Goal: Communication & Community: Connect with others

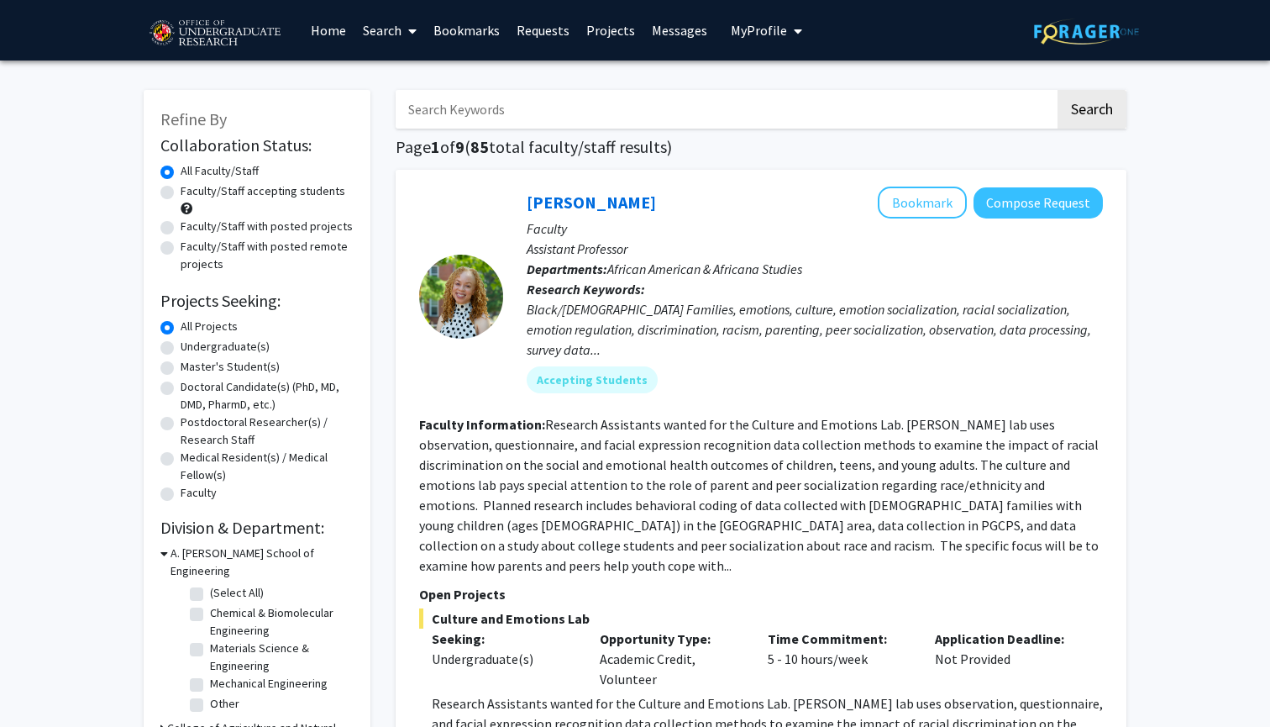
click at [468, 26] on link "Bookmarks" at bounding box center [466, 30] width 83 height 59
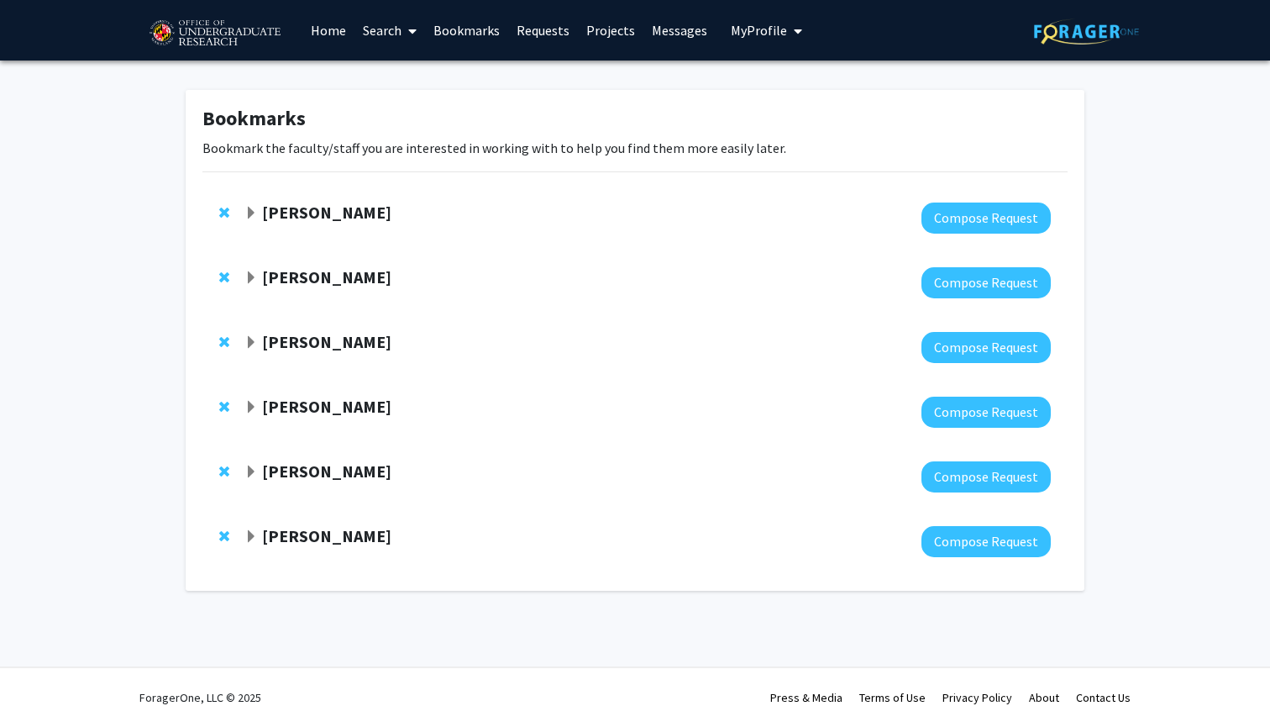
click at [250, 345] on span "Expand Dong Liang Bookmark" at bounding box center [250, 342] width 13 height 13
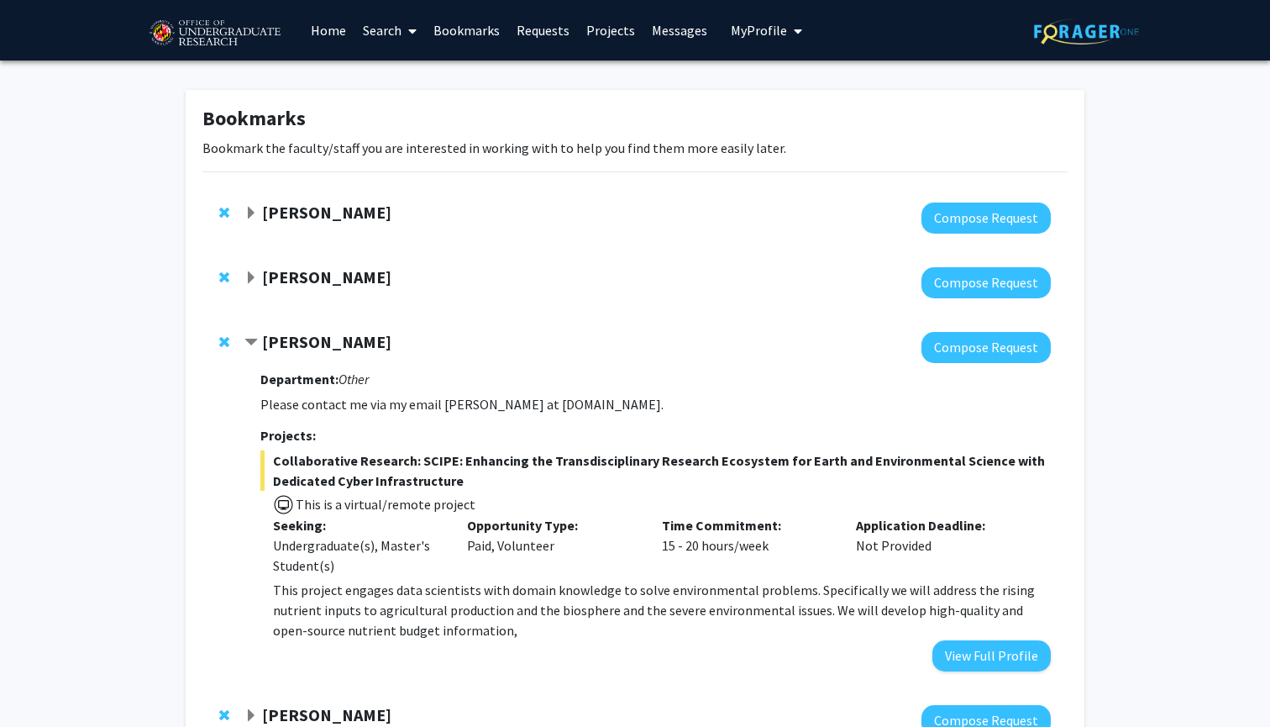
click at [254, 282] on span "Expand Steve Sin Bookmark" at bounding box center [250, 277] width 13 height 13
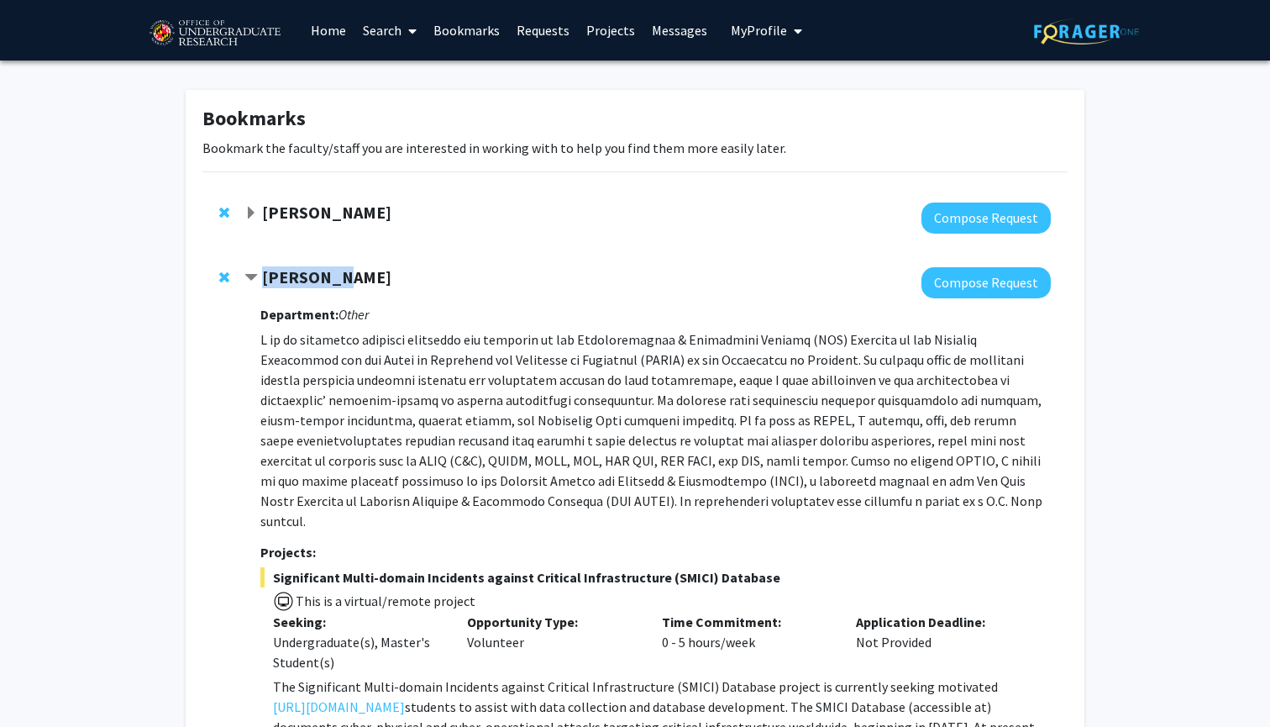
drag, startPoint x: 265, startPoint y: 282, endPoint x: 337, endPoint y: 282, distance: 72.2
click at [337, 282] on div "[PERSON_NAME]" at bounding box center [425, 277] width 363 height 21
copy strong "[PERSON_NAME]"
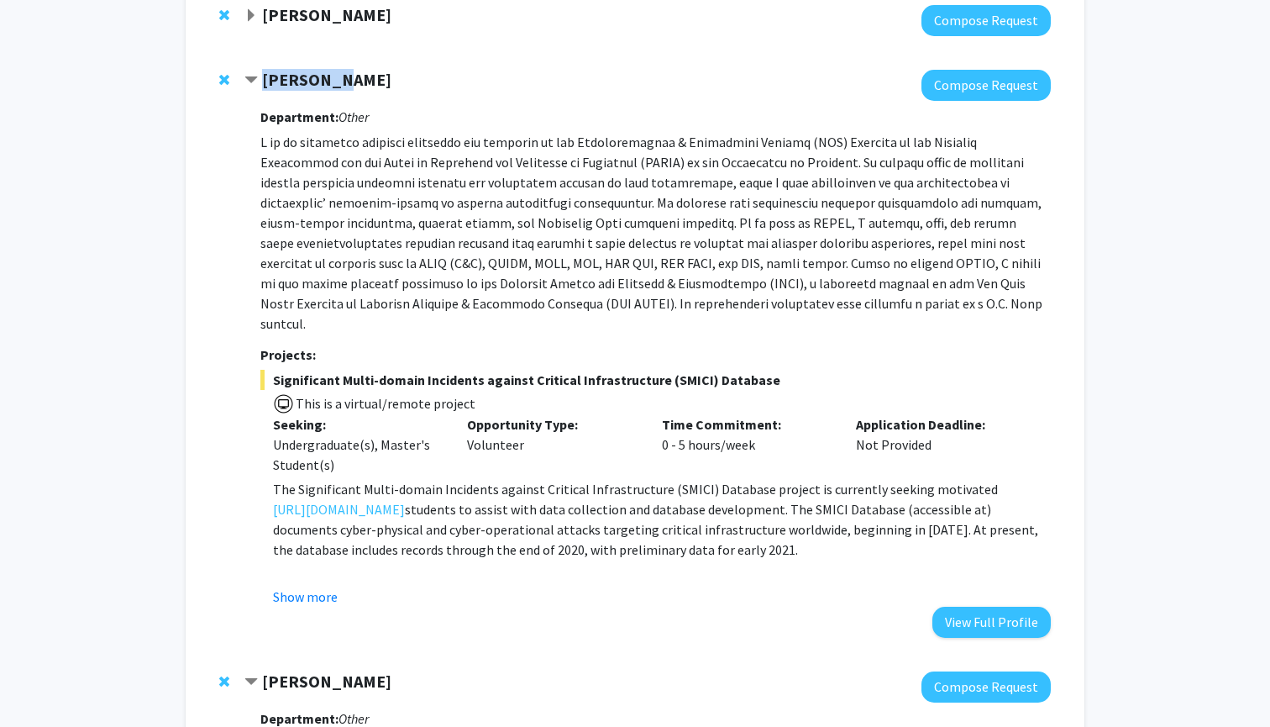
scroll to position [186, 0]
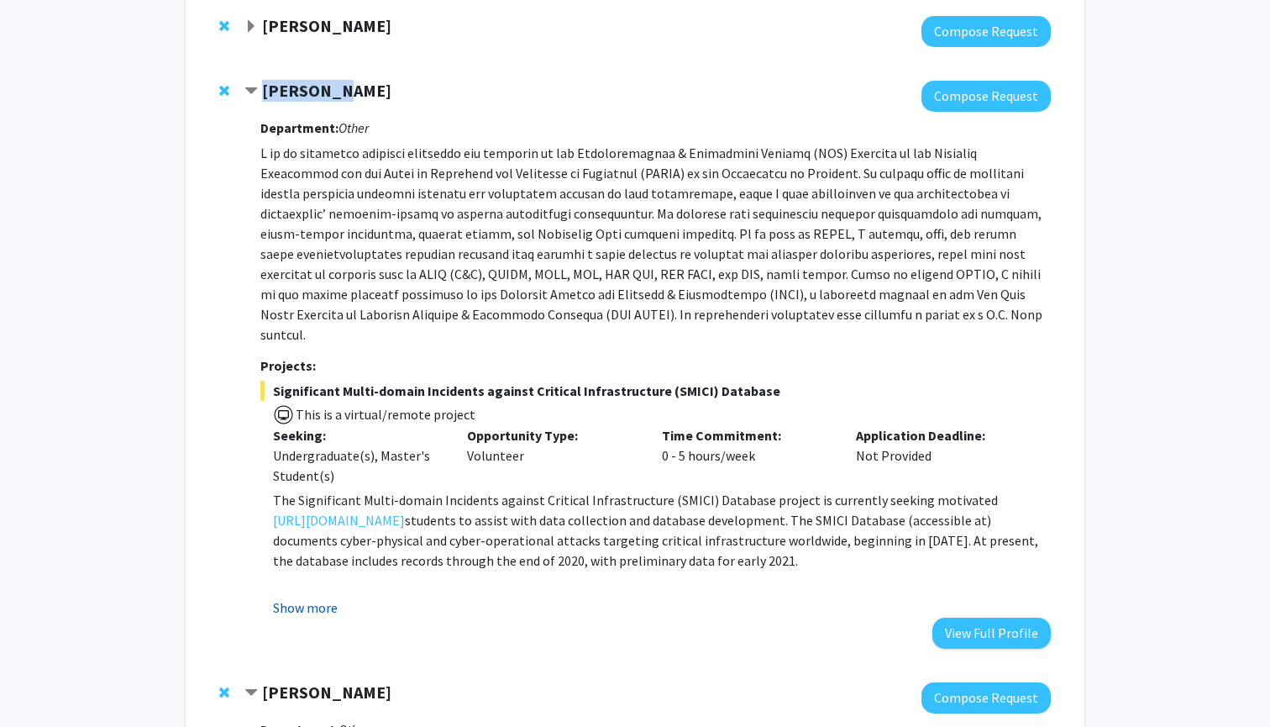
click at [296, 597] on button "Show more" at bounding box center [305, 607] width 65 height 20
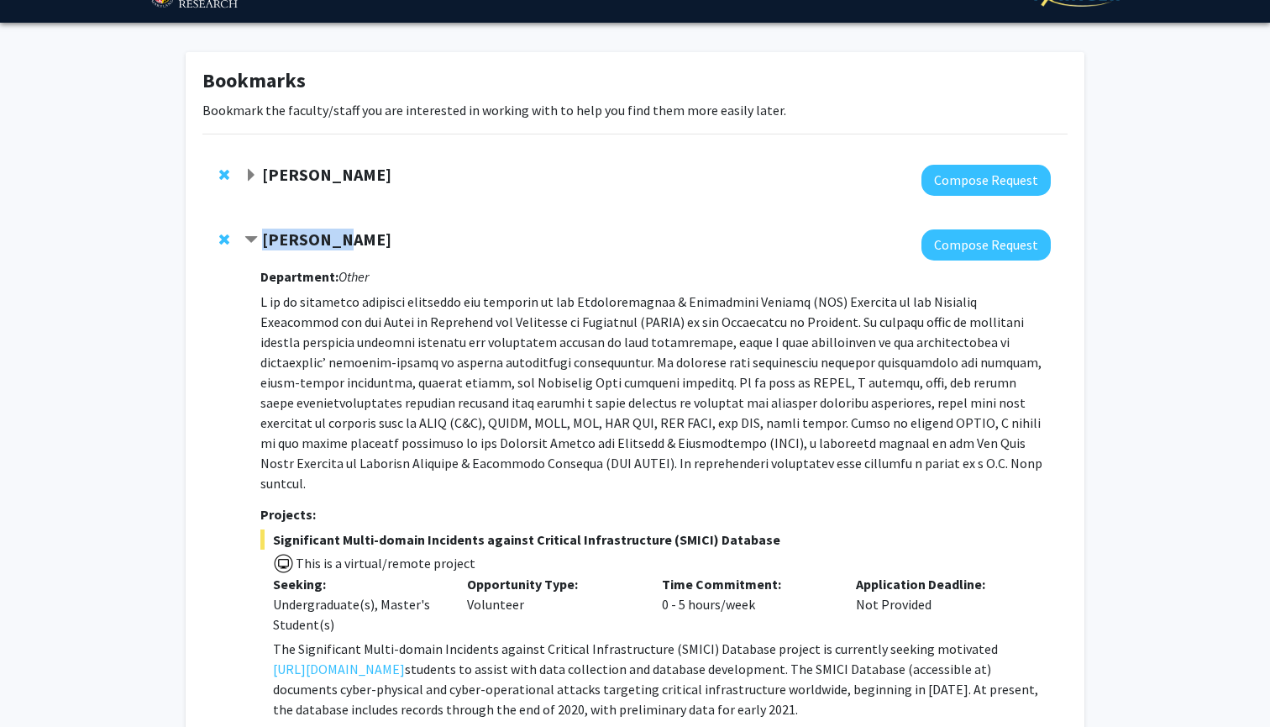
scroll to position [34, 0]
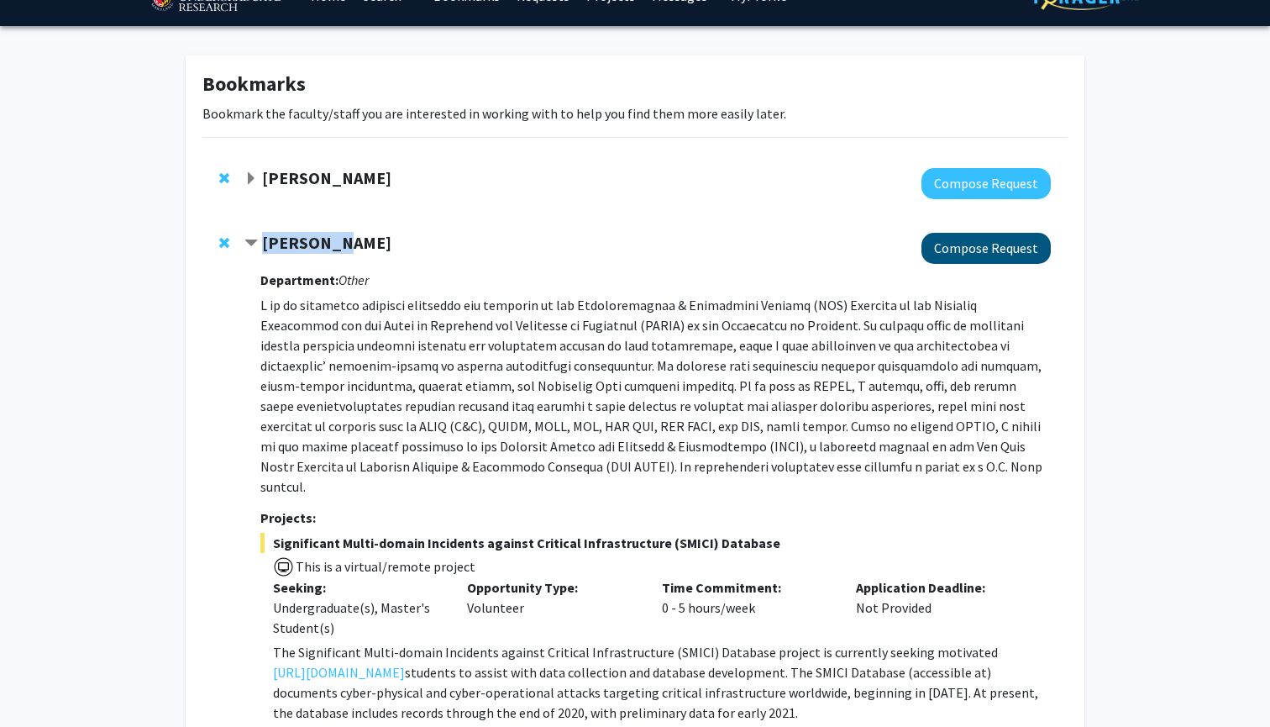
click at [971, 257] on button "Compose Request" at bounding box center [986, 248] width 129 height 31
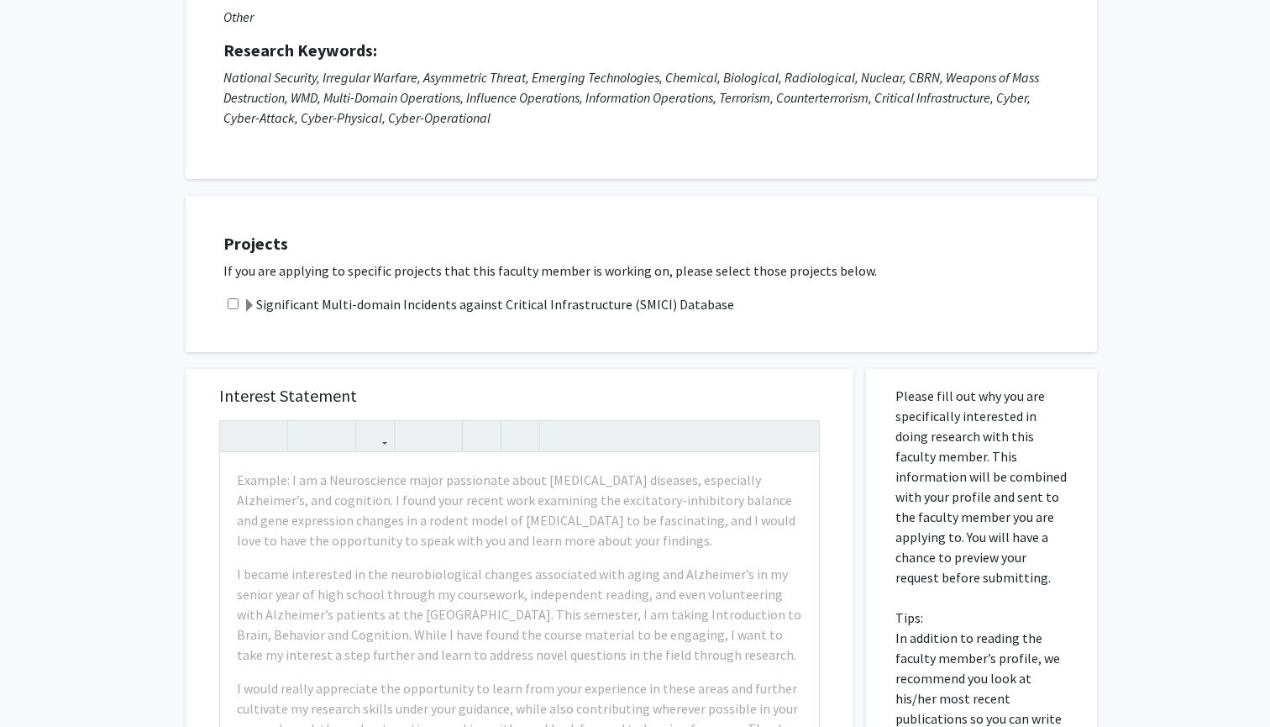
scroll to position [200, 0]
click at [234, 299] on div "Significant Multi-domain Incidents against Critical Infrastructure (SMICI) Data…" at bounding box center [651, 302] width 857 height 20
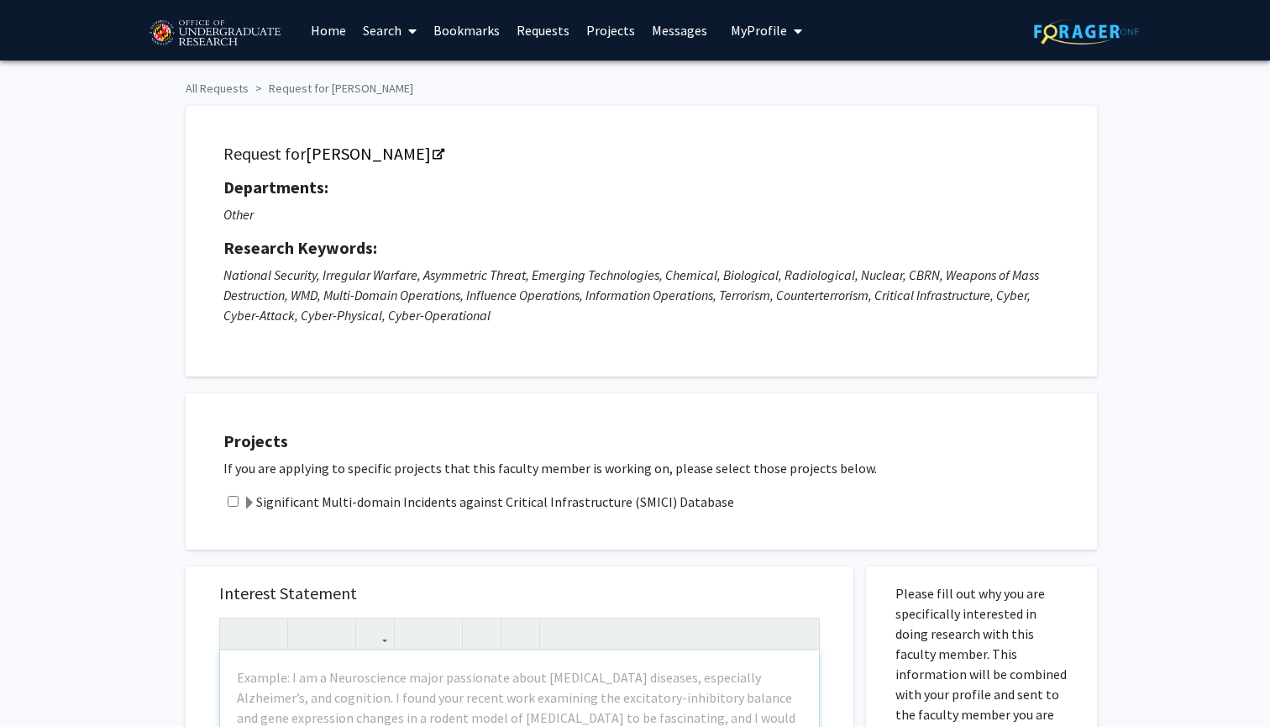
scroll to position [0, 0]
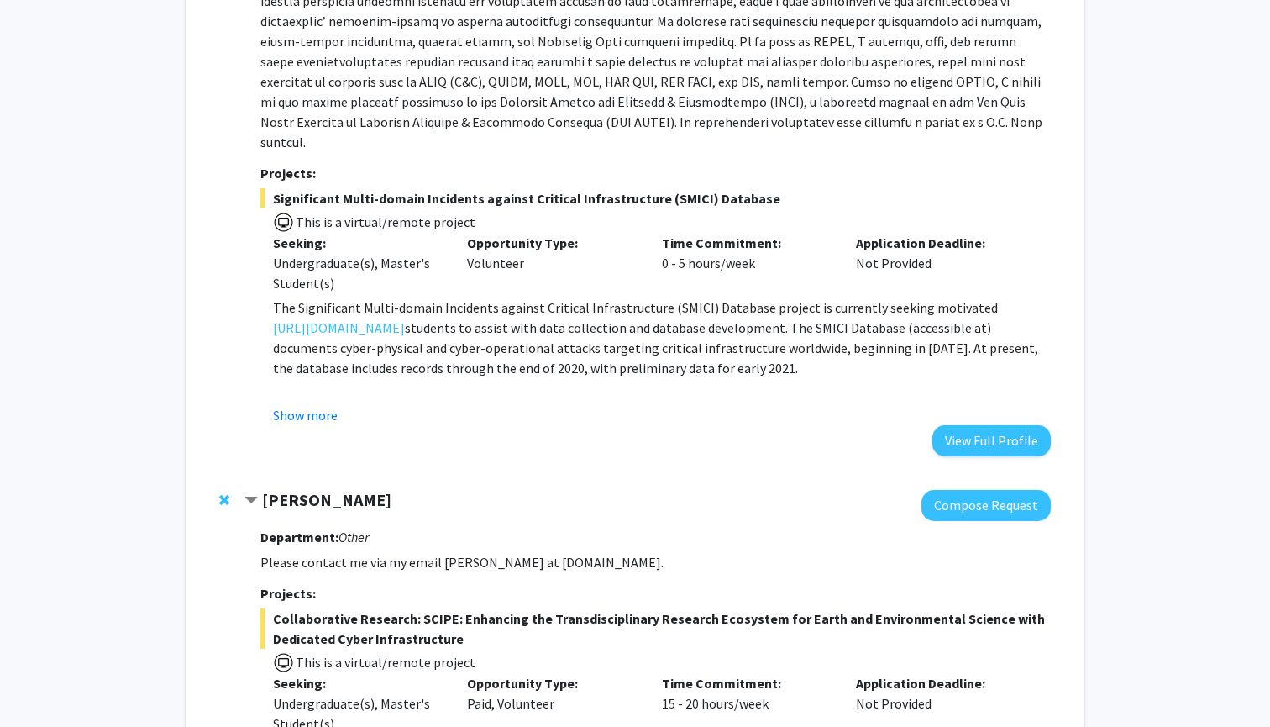
scroll to position [386, 0]
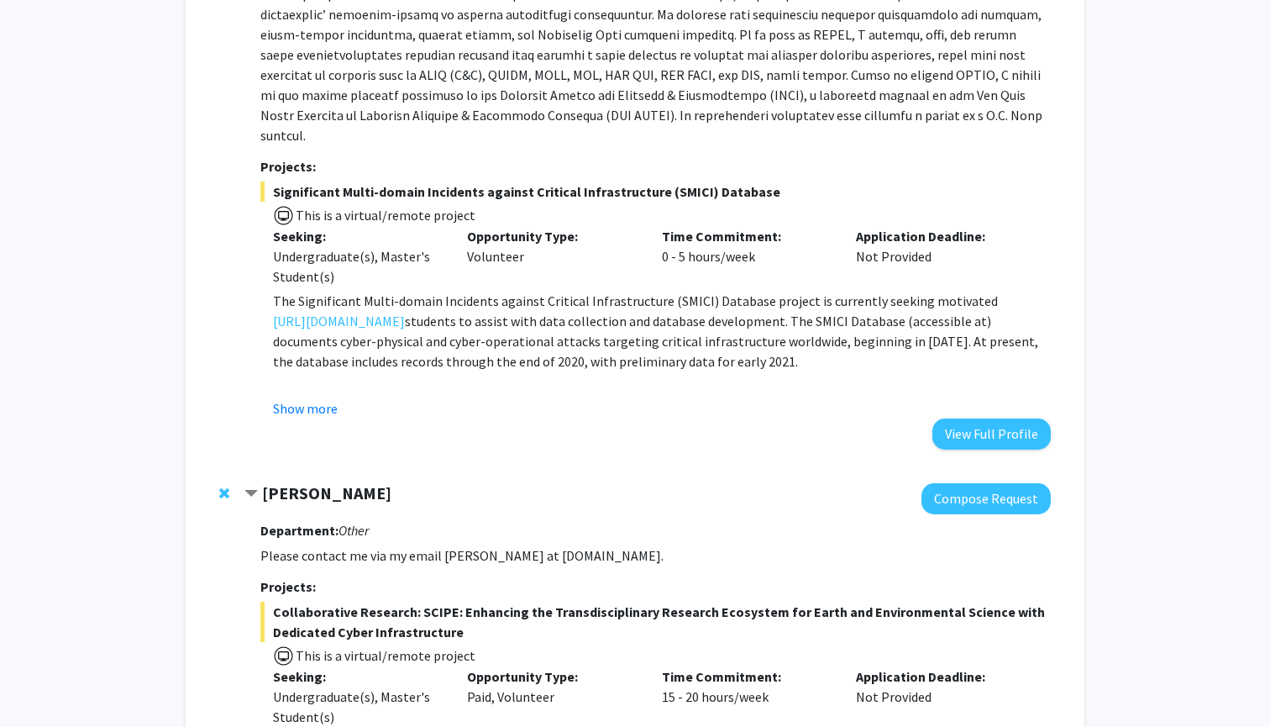
click at [322, 376] on fg-read-more "The Significant Multi-domain Incidents against Critical Infrastructure (SMICI) …" at bounding box center [655, 355] width 791 height 128
click at [307, 398] on button "Show more" at bounding box center [305, 408] width 65 height 20
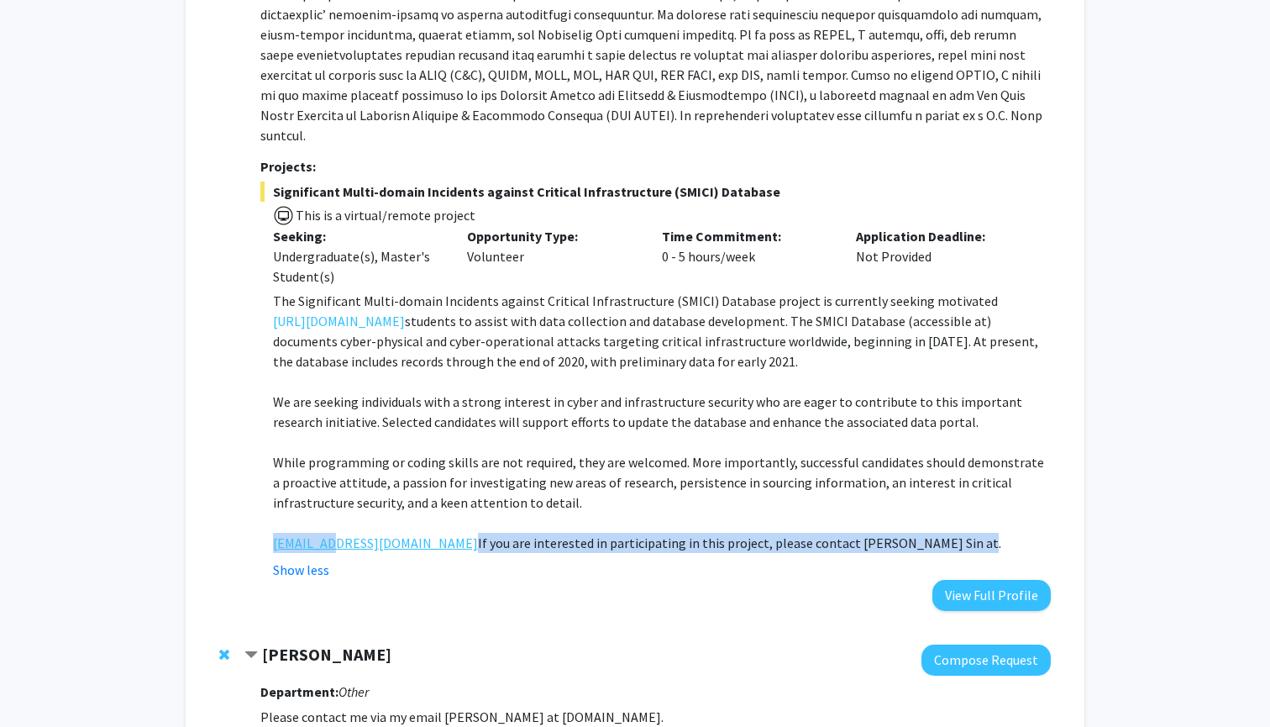
drag, startPoint x: 267, startPoint y: 519, endPoint x: 336, endPoint y: 525, distance: 69.1
click at [336, 525] on fg-read-more "The Significant Multi-domain Incidents against Critical Infrastructure (SMICI) …" at bounding box center [655, 435] width 791 height 289
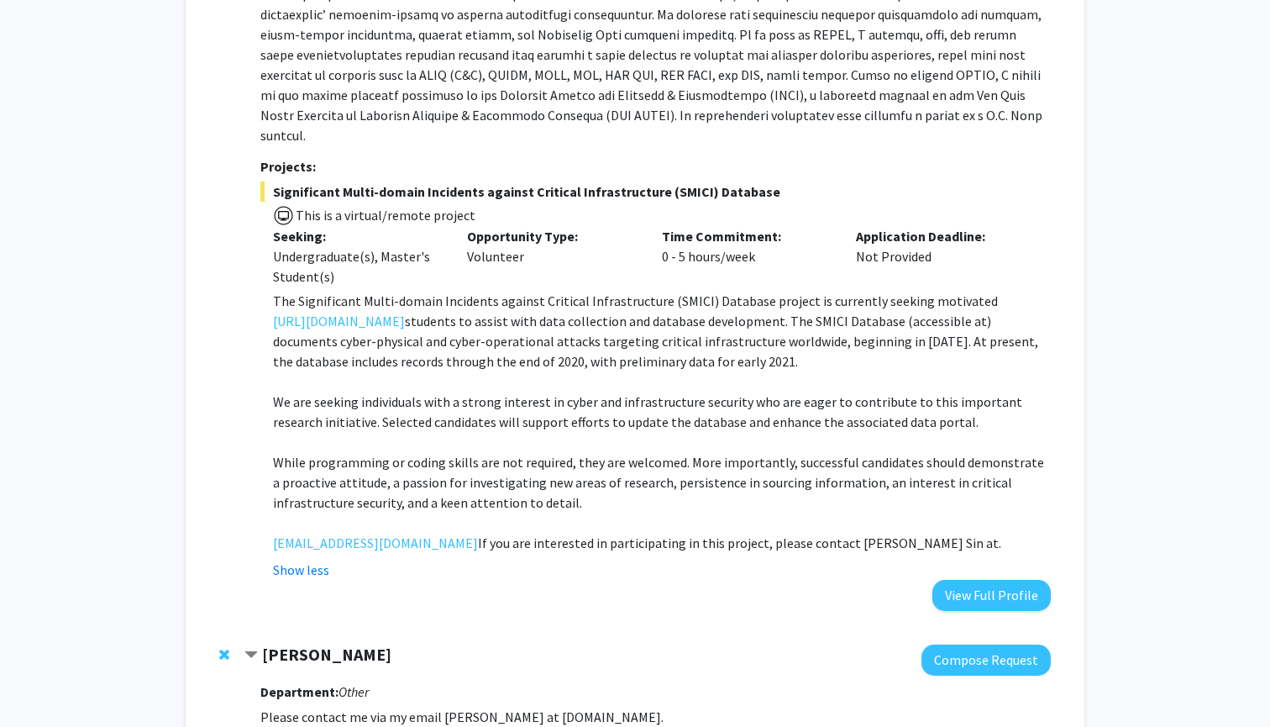
click at [453, 570] on div "Department: Other Projects: Significant Multi-domain Incidents against Critical…" at bounding box center [655, 262] width 791 height 698
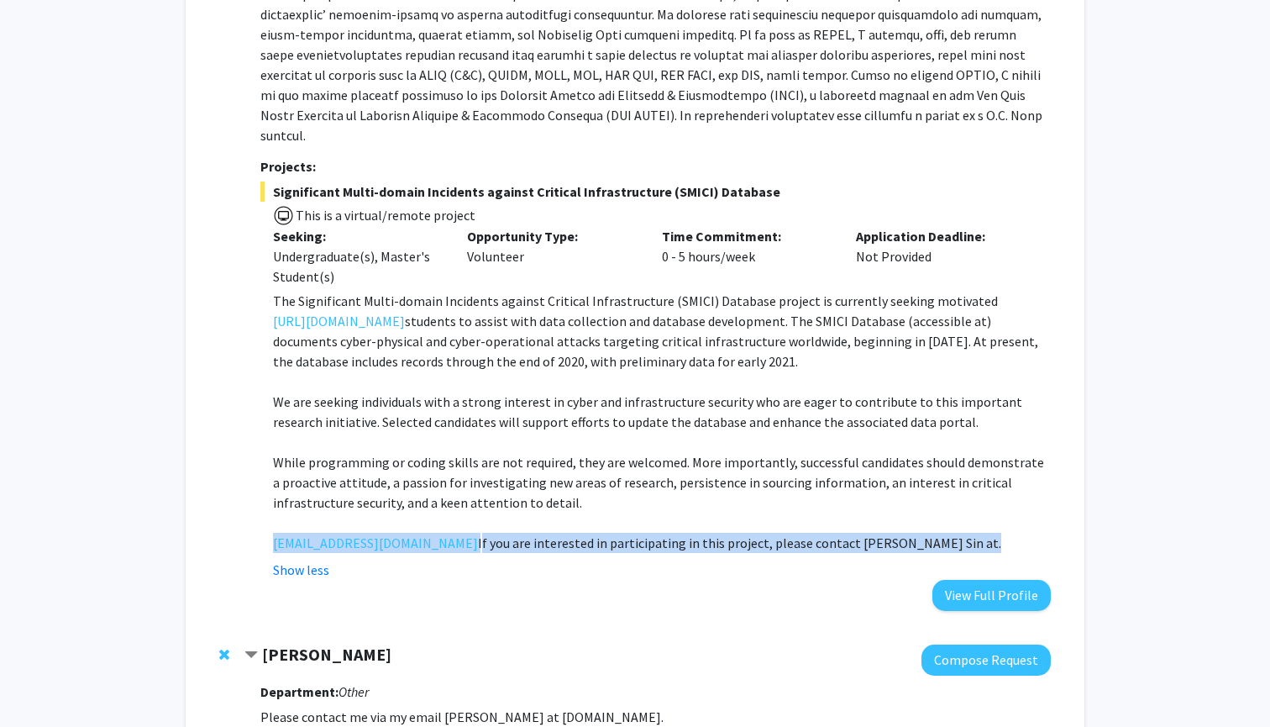
click at [368, 533] on p "If you are interested in participating in this project, please contact [PERSON_…" at bounding box center [662, 543] width 778 height 20
copy p "f you are interested in participating in this project, please contact [PERSON_N…"
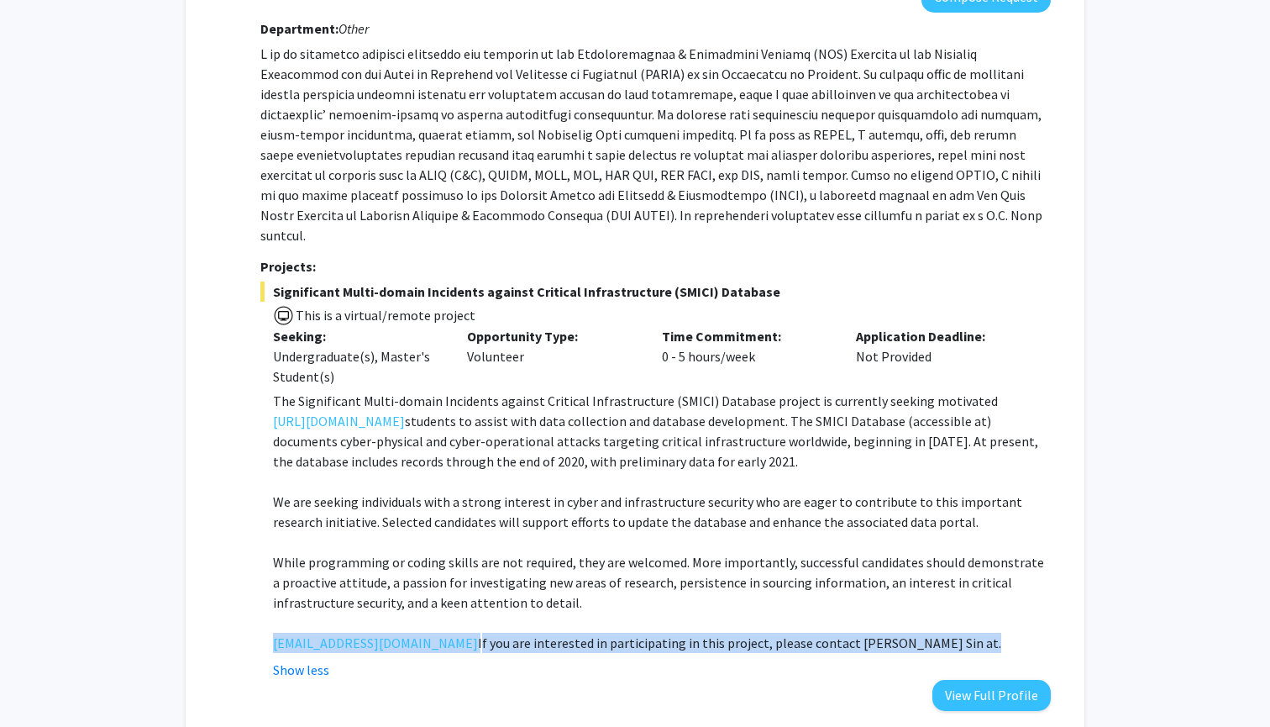
scroll to position [299, 0]
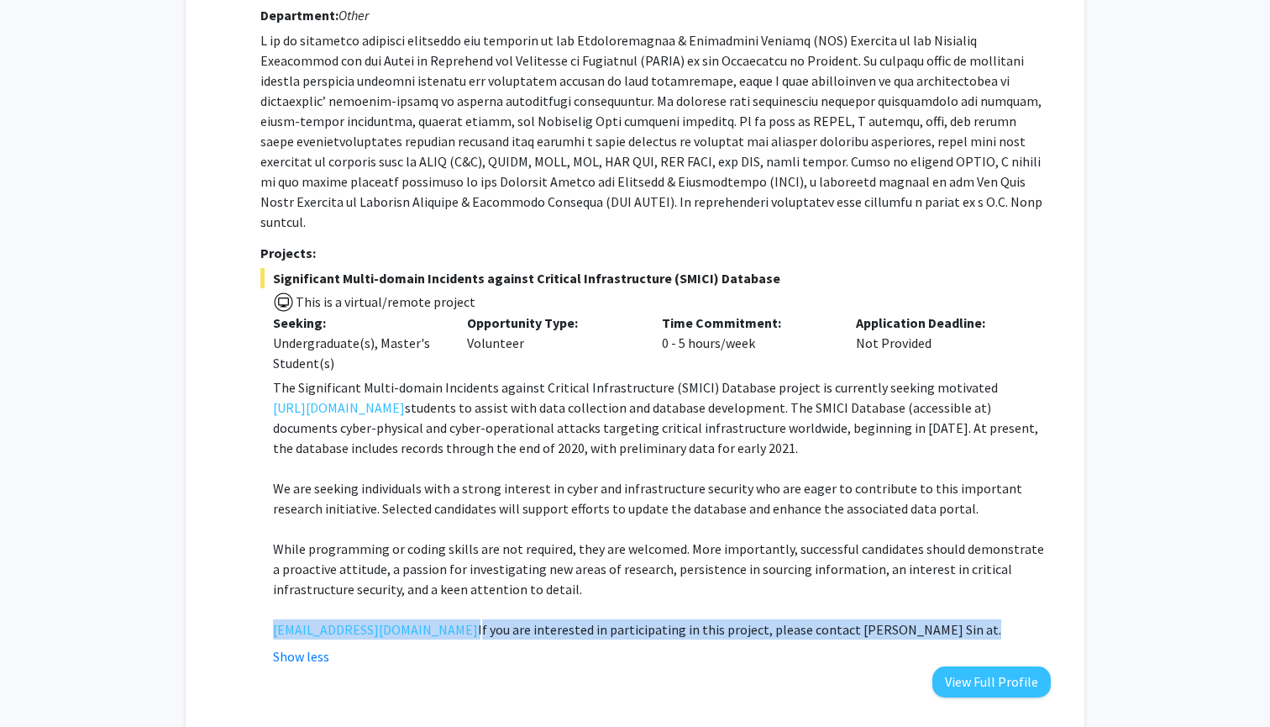
drag, startPoint x: 275, startPoint y: 257, endPoint x: 770, endPoint y: 260, distance: 495.7
click at [770, 268] on span "Significant Multi-domain Incidents against Critical Infrastructure (SMICI) Data…" at bounding box center [655, 278] width 791 height 20
copy span "Significant Multi-domain Incidents against Critical Infrastructure (SMICI) Data…"
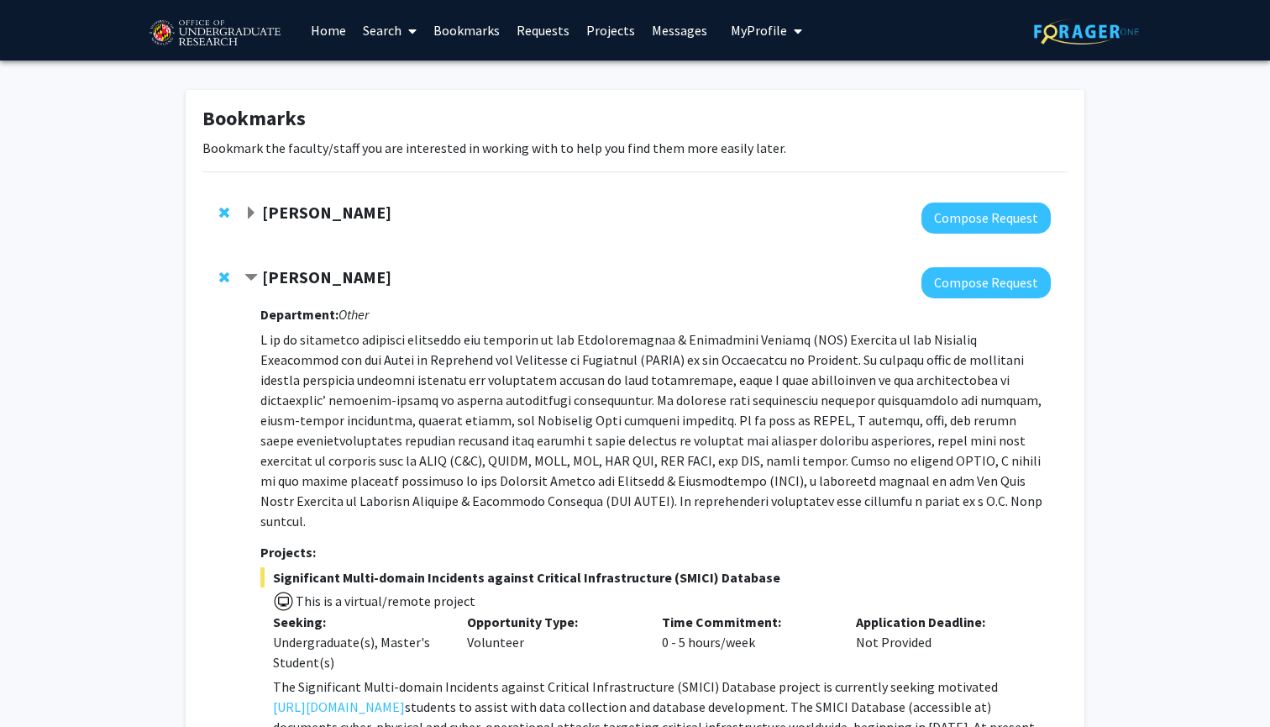
scroll to position [0, 0]
click at [985, 223] on button "Compose Request" at bounding box center [986, 217] width 129 height 31
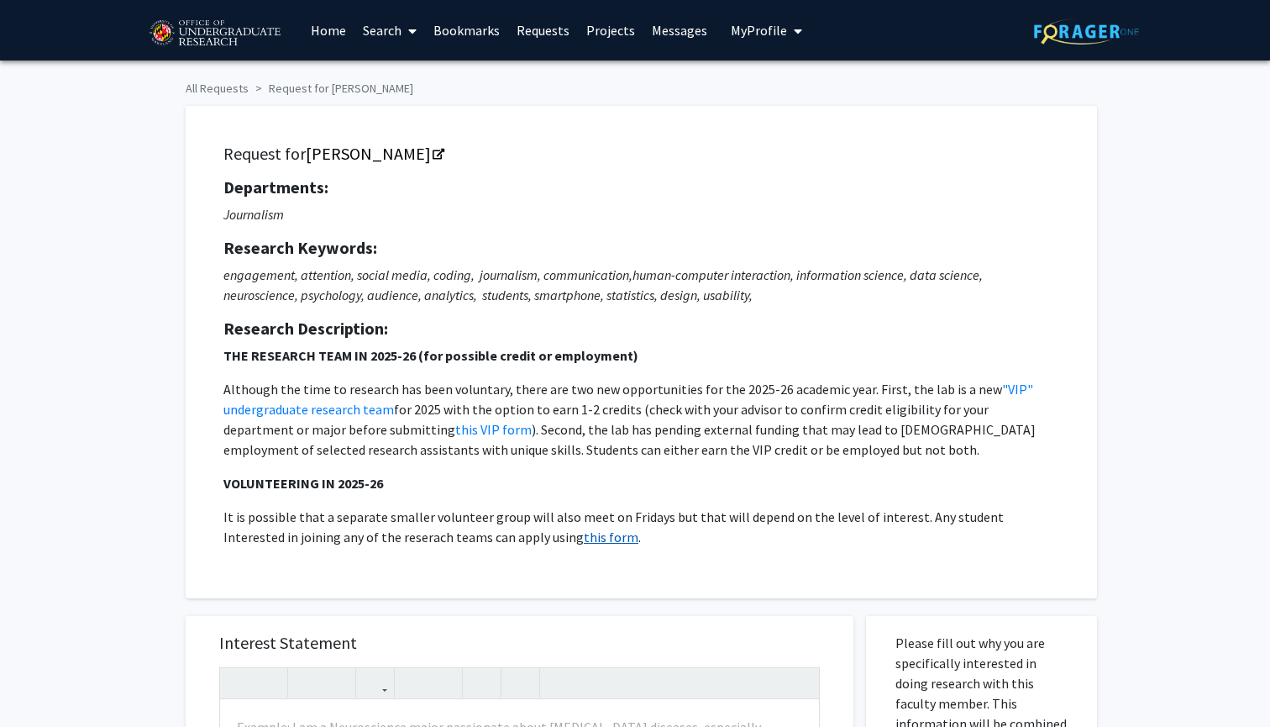
click at [584, 535] on link "this form" at bounding box center [611, 536] width 55 height 17
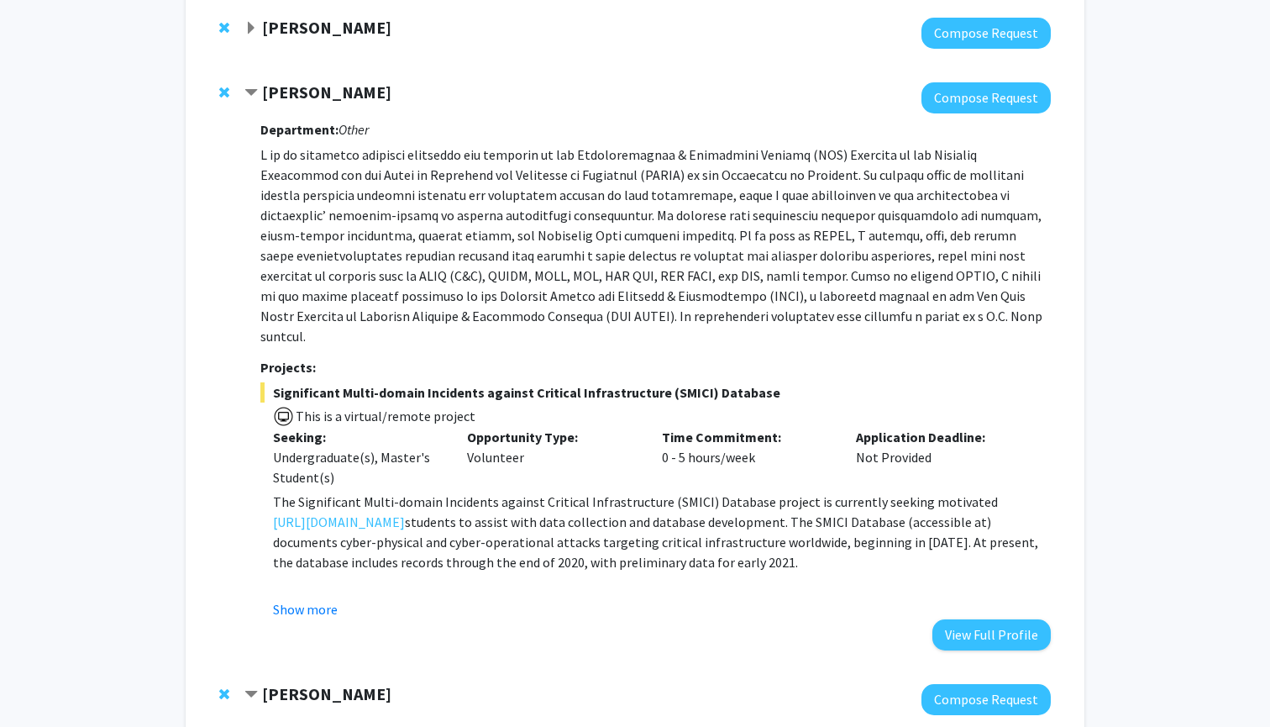
scroll to position [191, 0]
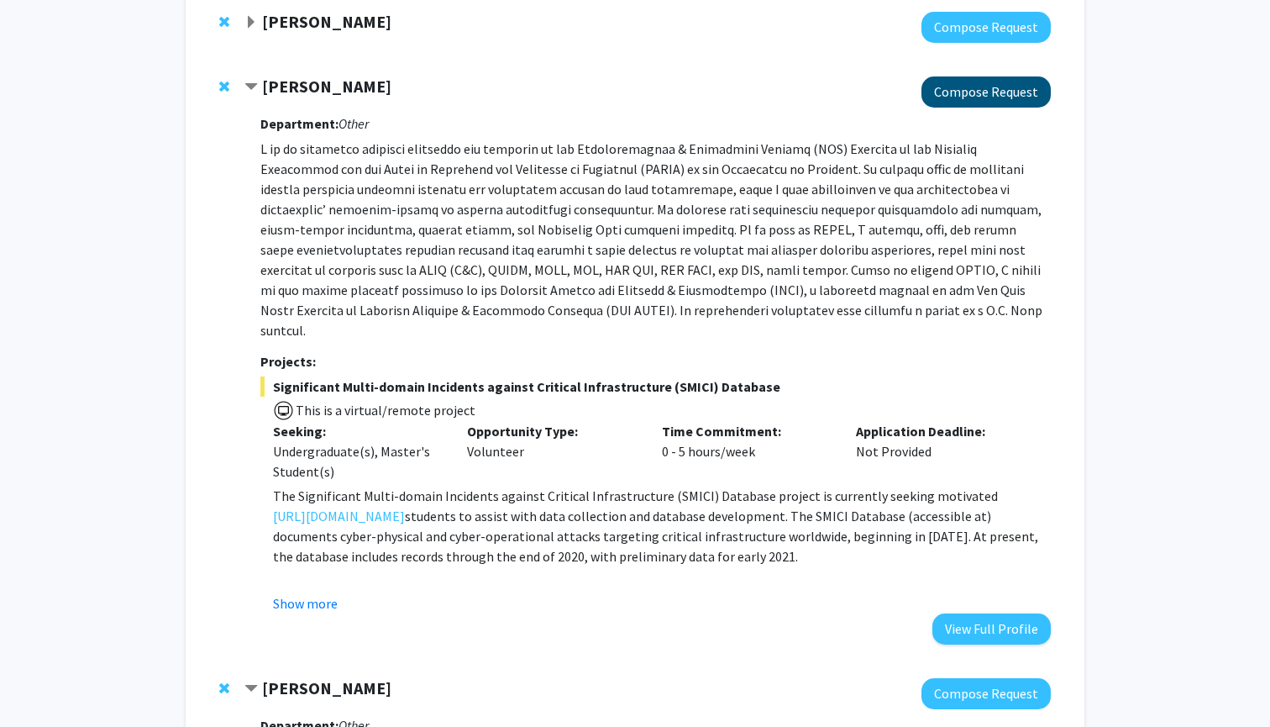
click at [997, 92] on button "Compose Request" at bounding box center [986, 91] width 129 height 31
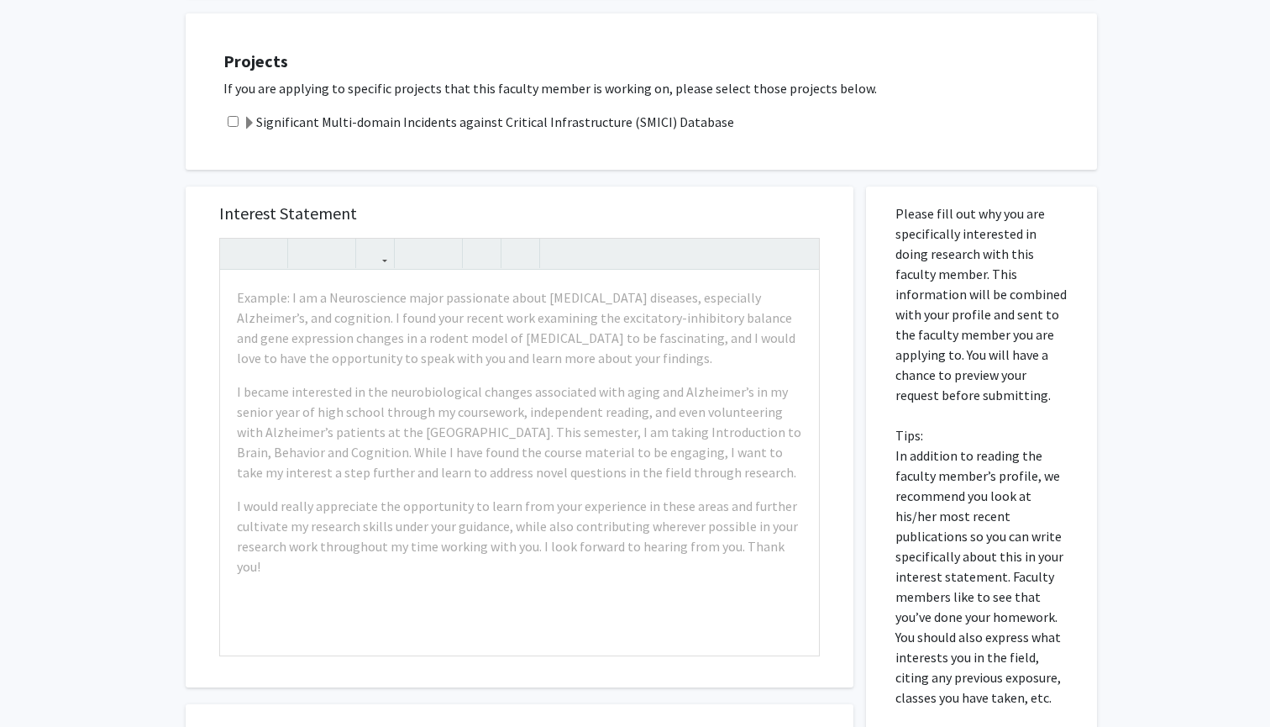
scroll to position [385, 0]
